Goal: Information Seeking & Learning: Learn about a topic

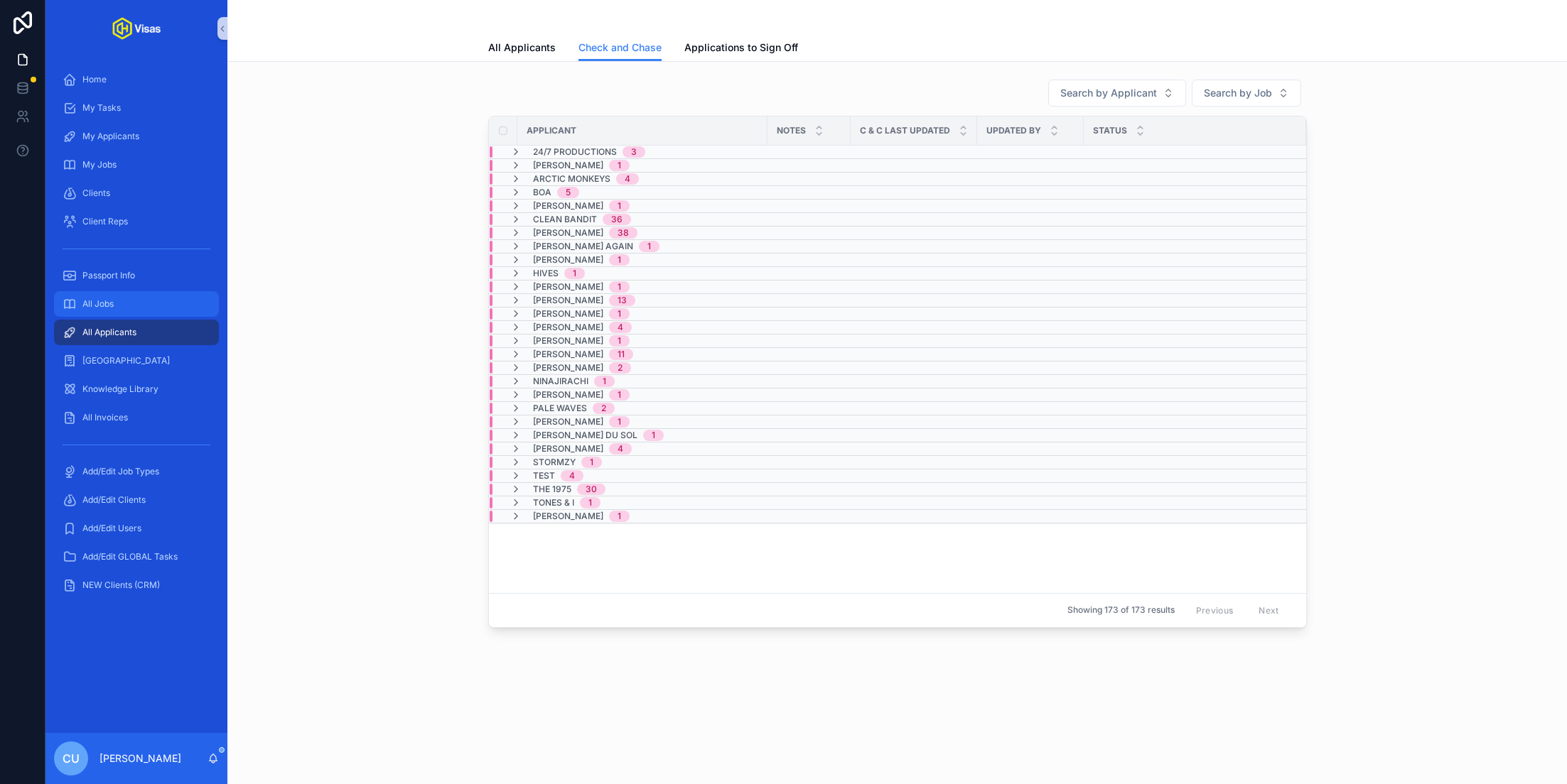
click at [116, 301] on div "All Jobs" at bounding box center [137, 303] width 148 height 23
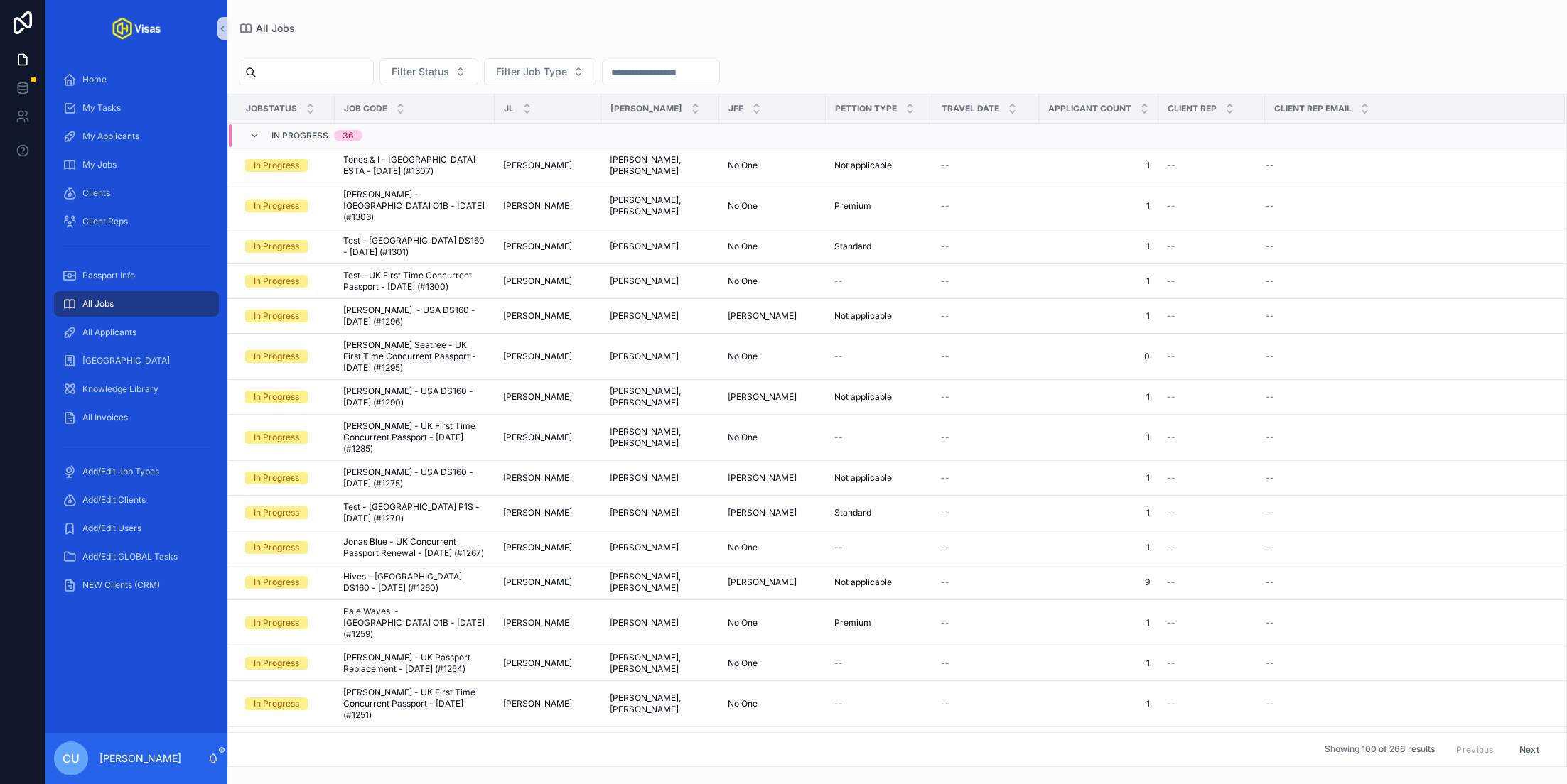
click at [332, 82] on div "scrollable content" at bounding box center [306, 73] width 135 height 26
click at [314, 80] on input "scrollable content" at bounding box center [315, 73] width 116 height 20
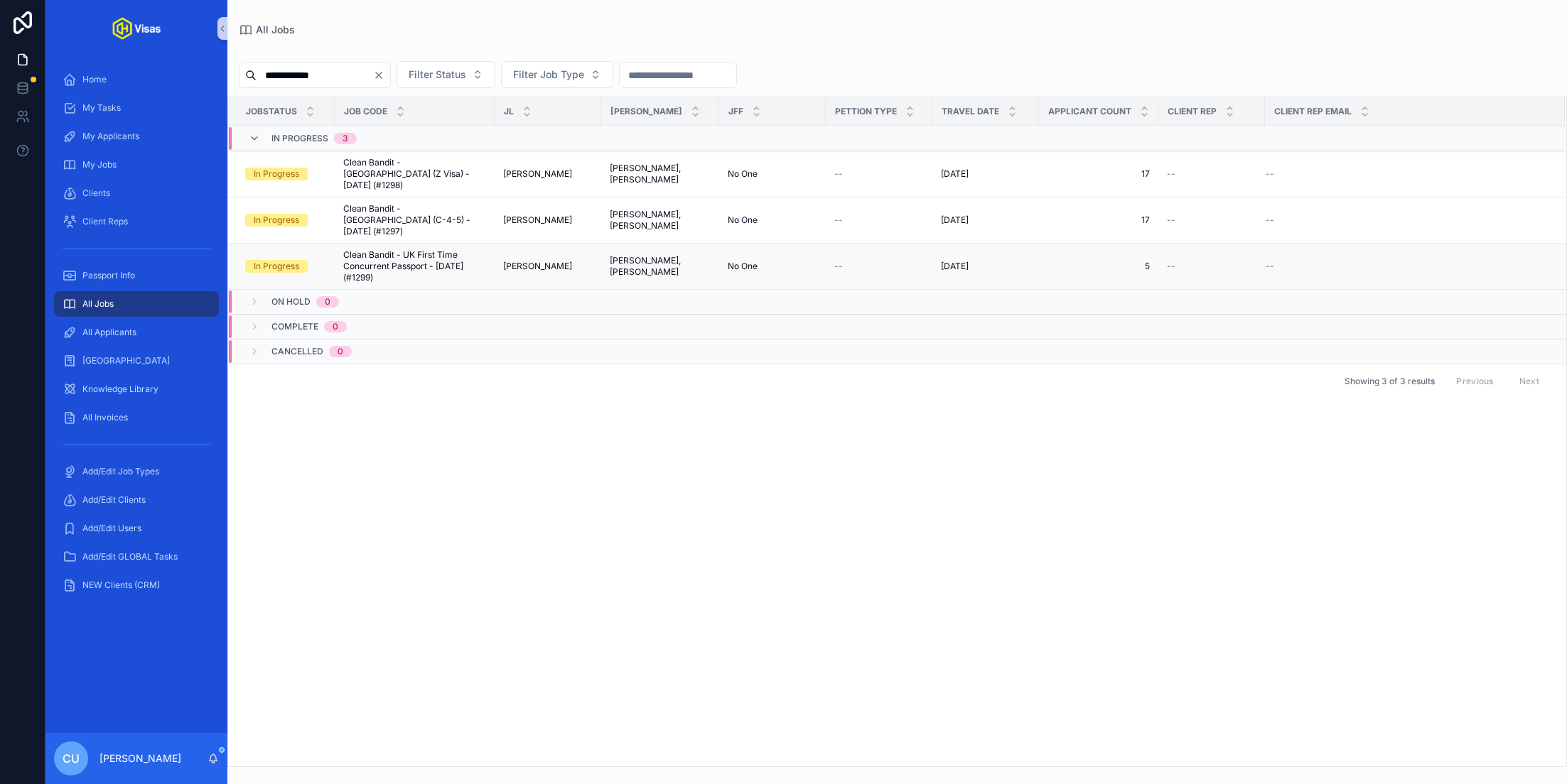
type input "**********"
click at [416, 249] on span "Clean Bandit - UK First Time Concurrent Passport - [DATE] (#1299)" at bounding box center [414, 266] width 143 height 34
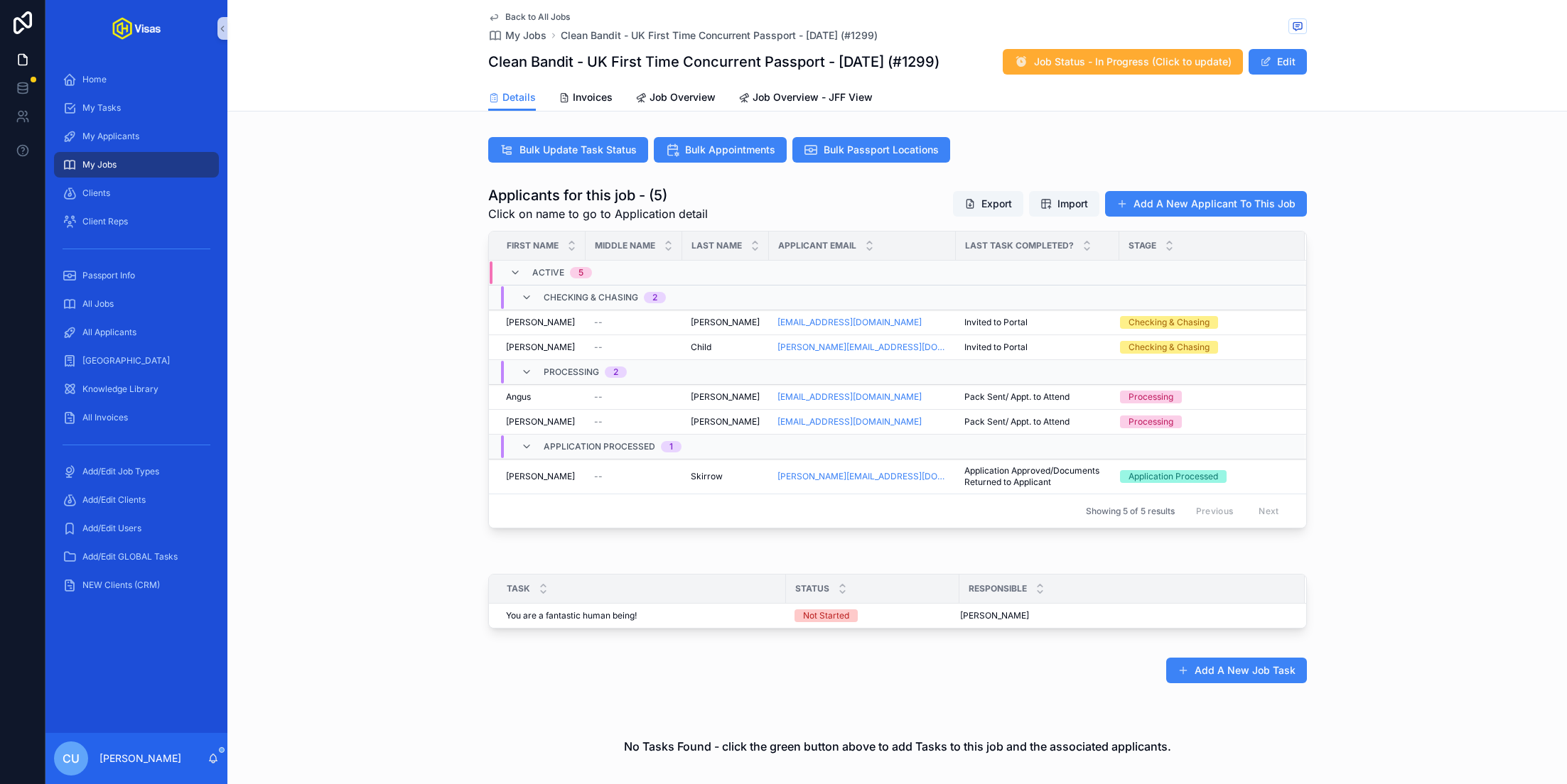
scroll to position [392, 0]
